Goal: Navigation & Orientation: Find specific page/section

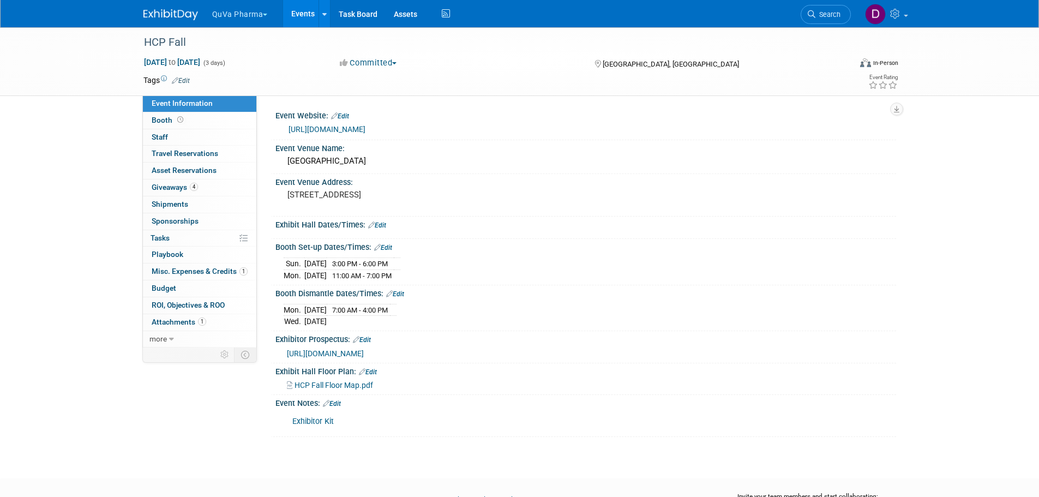
click at [256, 18] on button "QuVa Pharma" at bounding box center [246, 12] width 70 height 24
click at [245, 61] on link "QuVa Pharma" at bounding box center [251, 65] width 78 height 15
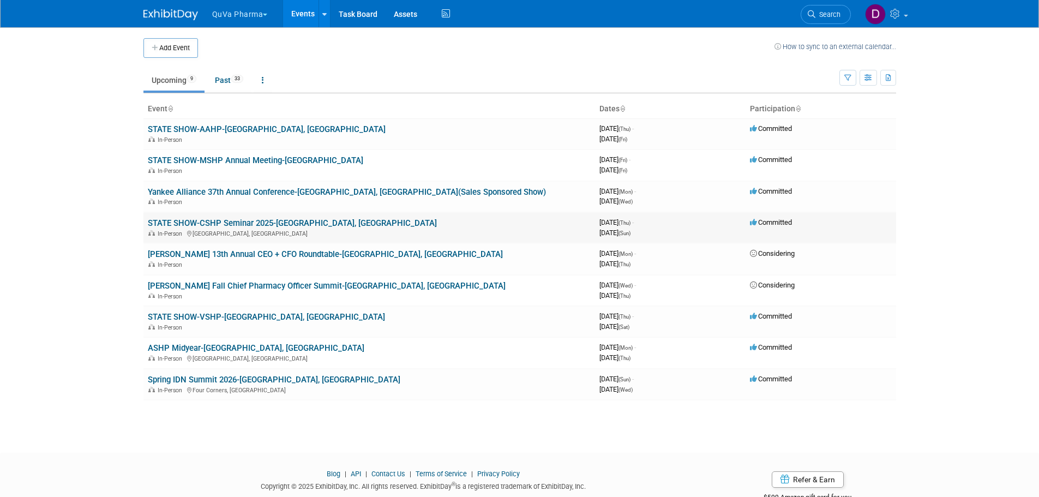
click at [205, 220] on link "STATE SHOW-CSHP Seminar 2025-[GEOGRAPHIC_DATA], [GEOGRAPHIC_DATA]" at bounding box center [292, 223] width 289 height 10
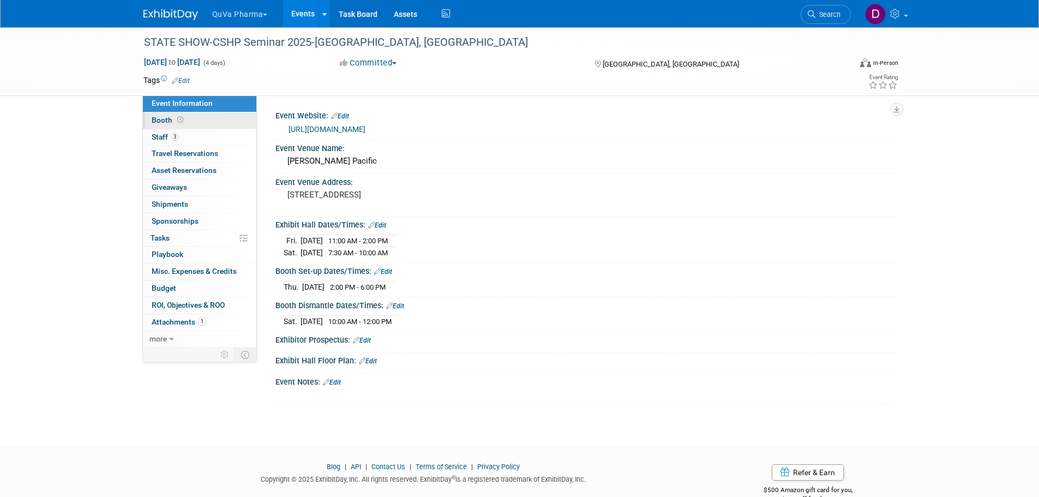
click at [158, 119] on span "Booth" at bounding box center [169, 120] width 34 height 9
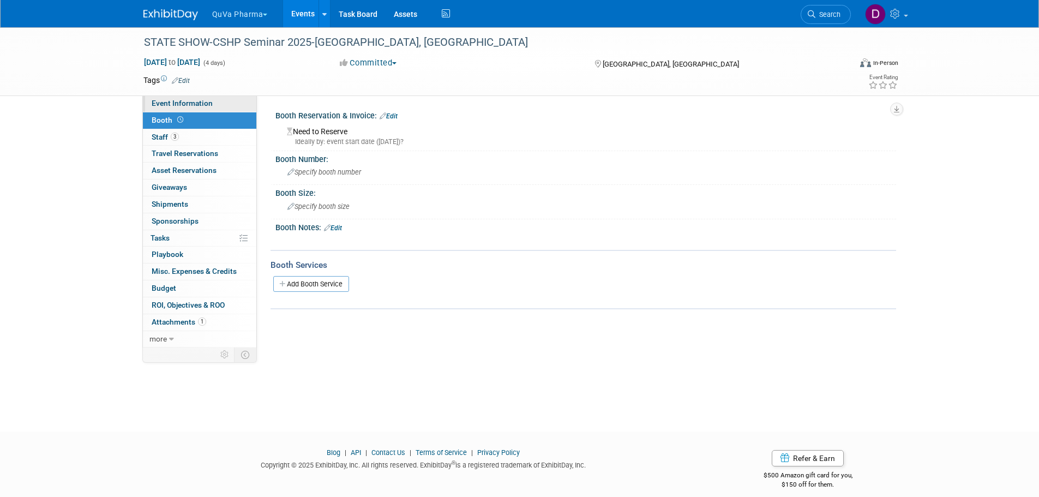
click at [170, 103] on span "Event Information" at bounding box center [182, 103] width 61 height 9
